Goal: Communication & Community: Ask a question

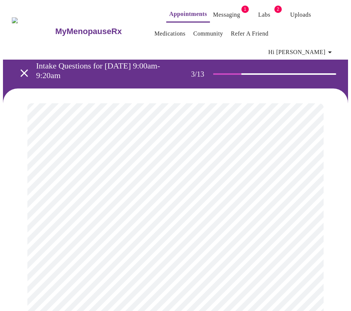
scroll to position [299, 0]
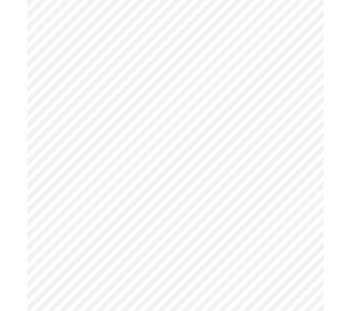
click at [131, 260] on body "MyMenopauseRx Appointments Messaging 1 Labs 2 Uploads Medications Community Ref…" at bounding box center [175, 177] width 345 height 947
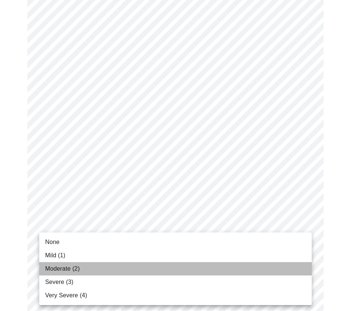
click at [92, 269] on li "Moderate (2)" at bounding box center [175, 268] width 273 height 13
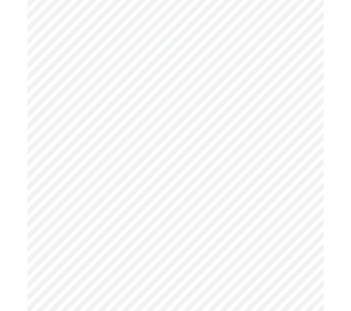
scroll to position [396, 0]
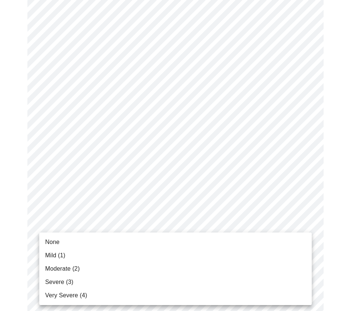
click at [127, 223] on body "MyMenopauseRx Appointments Messaging 1 Labs 2 Uploads Medications Community Ref…" at bounding box center [175, 75] width 345 height 936
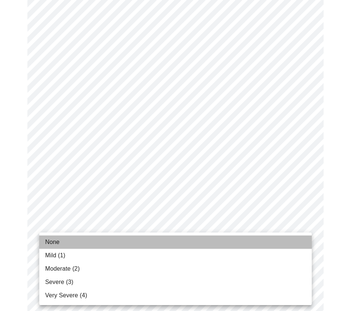
click at [84, 243] on li "None" at bounding box center [175, 242] width 273 height 13
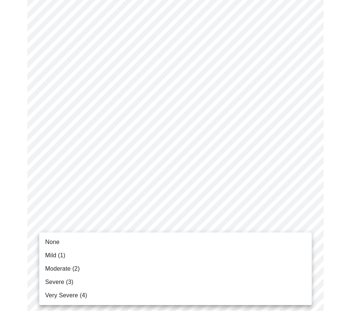
click at [122, 286] on body "MyMenopauseRx Appointments Messaging 1 Labs 2 Uploads Medications Community Ref…" at bounding box center [175, 70] width 345 height 926
click at [71, 245] on li "None" at bounding box center [175, 242] width 273 height 13
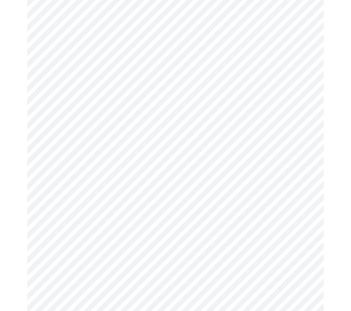
scroll to position [485, 0]
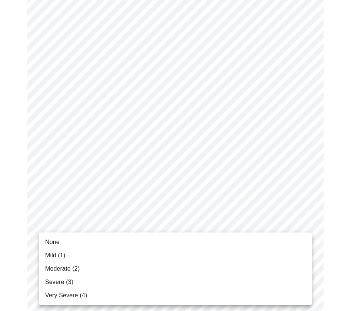
click at [82, 254] on li "Mild (1)" at bounding box center [175, 255] width 273 height 13
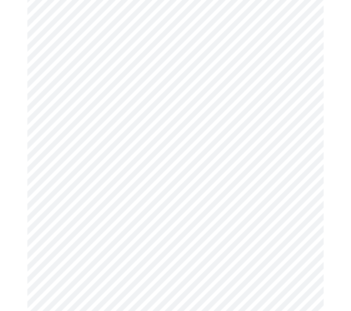
scroll to position [231, 0]
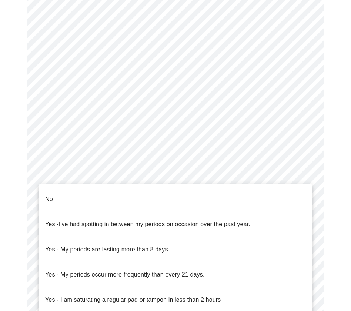
click at [187, 204] on body "MyMenopauseRx Appointments Messaging 1 Labs 2 Uploads Medications Community Ref…" at bounding box center [175, 139] width 345 height 735
click at [85, 193] on li "No" at bounding box center [175, 199] width 273 height 25
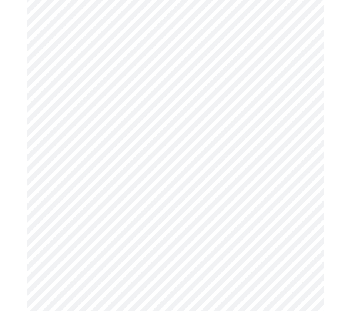
scroll to position [293, 0]
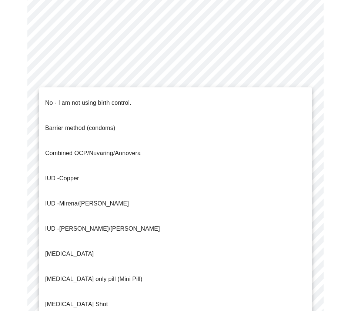
click at [154, 197] on body "MyMenopauseRx Appointments Messaging 1 Labs 2 Uploads Medications Community Ref…" at bounding box center [175, 75] width 345 height 731
click at [60, 100] on p "No - I am not using birth control." at bounding box center [88, 103] width 86 height 9
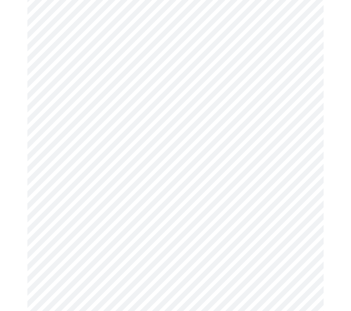
scroll to position [351, 0]
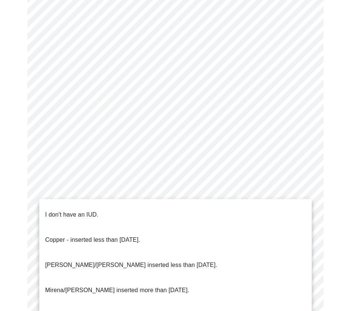
click at [108, 190] on body "MyMenopauseRx Appointments Messaging 1 Labs 2 Uploads Medications Community Ref…" at bounding box center [175, 15] width 345 height 726
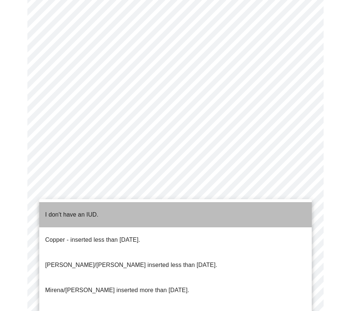
drag, startPoint x: 69, startPoint y: 208, endPoint x: 90, endPoint y: 217, distance: 22.5
click at [69, 210] on p "I don't have an IUD." at bounding box center [71, 214] width 53 height 9
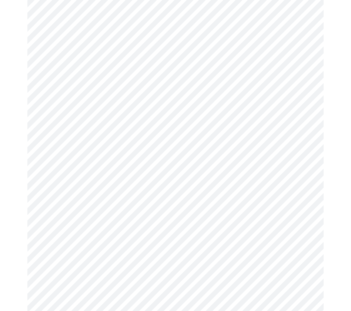
scroll to position [387, 0]
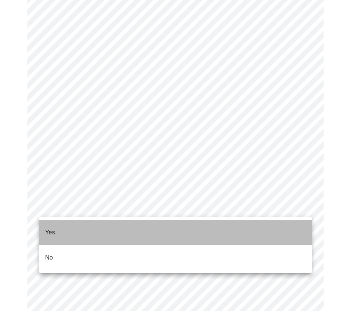
click at [68, 227] on li "Yes" at bounding box center [175, 232] width 273 height 25
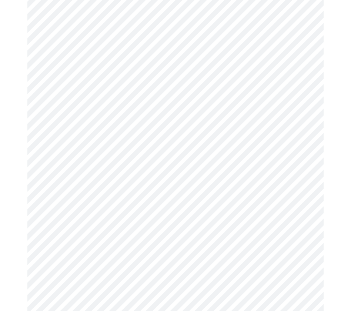
scroll to position [0, 0]
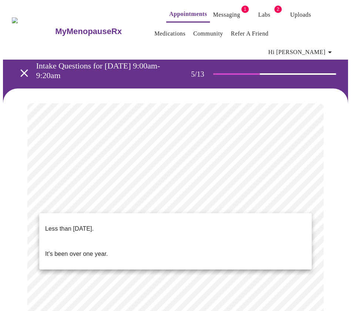
click at [194, 204] on body "MyMenopauseRx Appointments Messaging 1 Labs 2 Uploads Medications Community Ref…" at bounding box center [175, 261] width 345 height 517
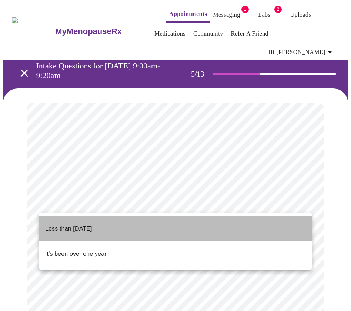
click at [73, 224] on p "Less than [DATE]." at bounding box center [69, 228] width 49 height 9
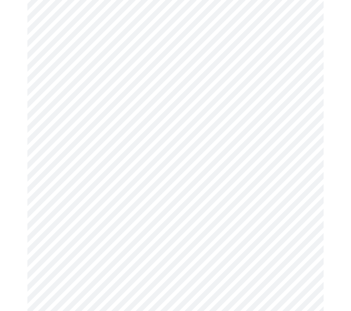
scroll to position [1825, 0]
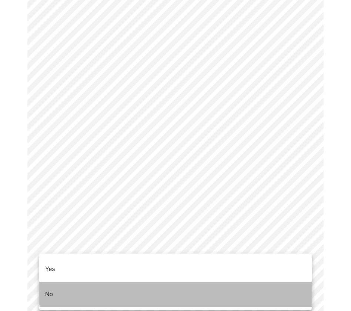
click at [183, 283] on li "No" at bounding box center [175, 294] width 273 height 25
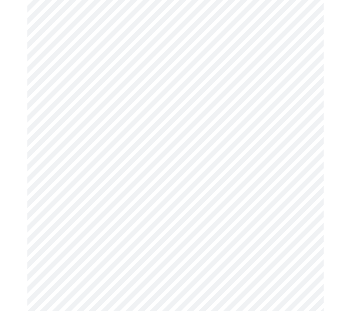
scroll to position [649, 0]
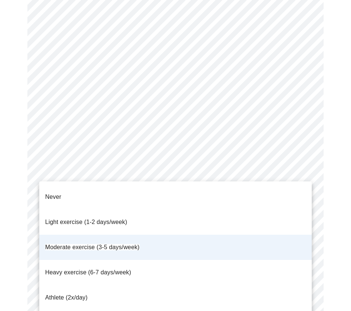
click at [278, 210] on li "Light exercise (1-2 days/week)" at bounding box center [175, 222] width 273 height 25
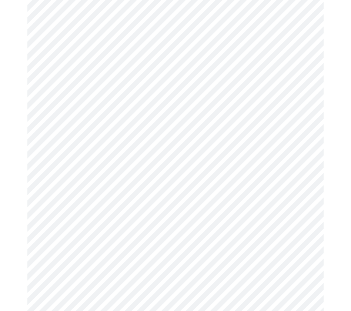
scroll to position [0, 0]
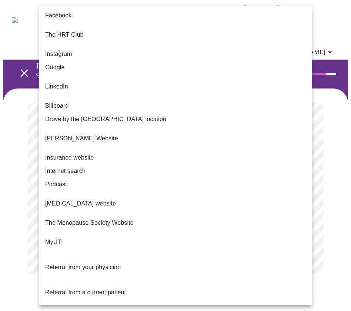
click at [88, 166] on body "MyMenopauseRx Appointments Messaging 1 Labs 2 Uploads Medications Community Ref…" at bounding box center [175, 146] width 345 height 286
drag, startPoint x: 88, startPoint y: 289, endPoint x: 96, endPoint y: 289, distance: 7.8
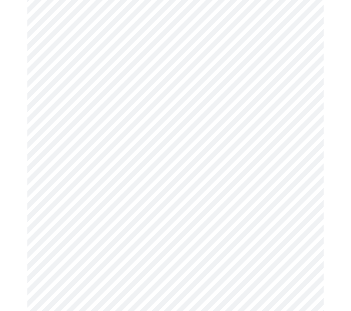
scroll to position [393, 0]
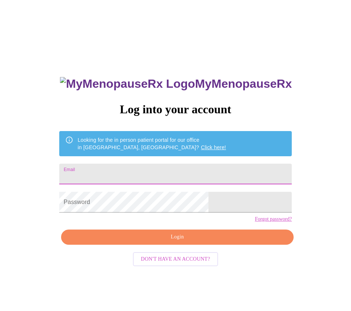
click at [197, 174] on input "Email" at bounding box center [175, 174] width 233 height 21
type input "CoachLeonne@gmail.com"
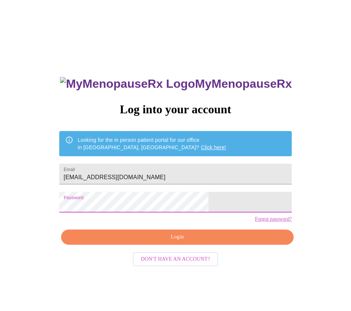
click at [195, 242] on span "Login" at bounding box center [178, 237] width 216 height 9
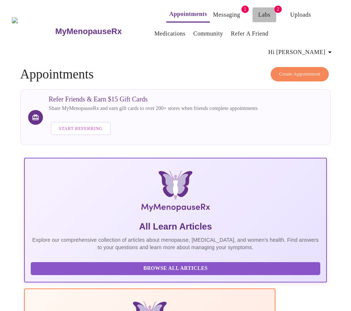
click at [258, 10] on link "Labs" at bounding box center [264, 15] width 12 height 10
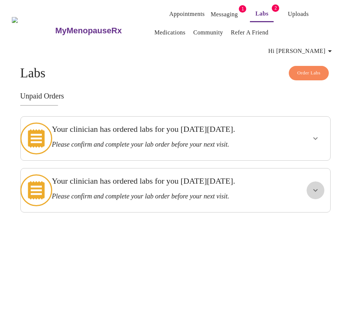
click at [317, 189] on icon "show more" at bounding box center [315, 190] width 4 height 3
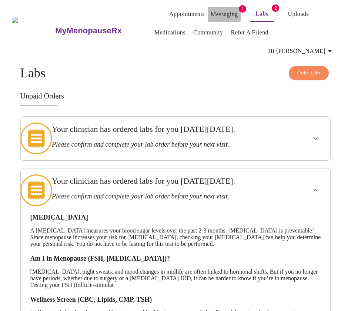
click at [211, 10] on link "Messaging" at bounding box center [224, 14] width 27 height 10
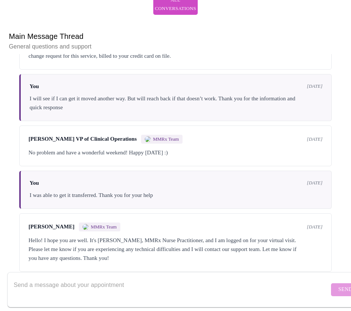
scroll to position [282, 0]
